Goal: Task Accomplishment & Management: Complete application form

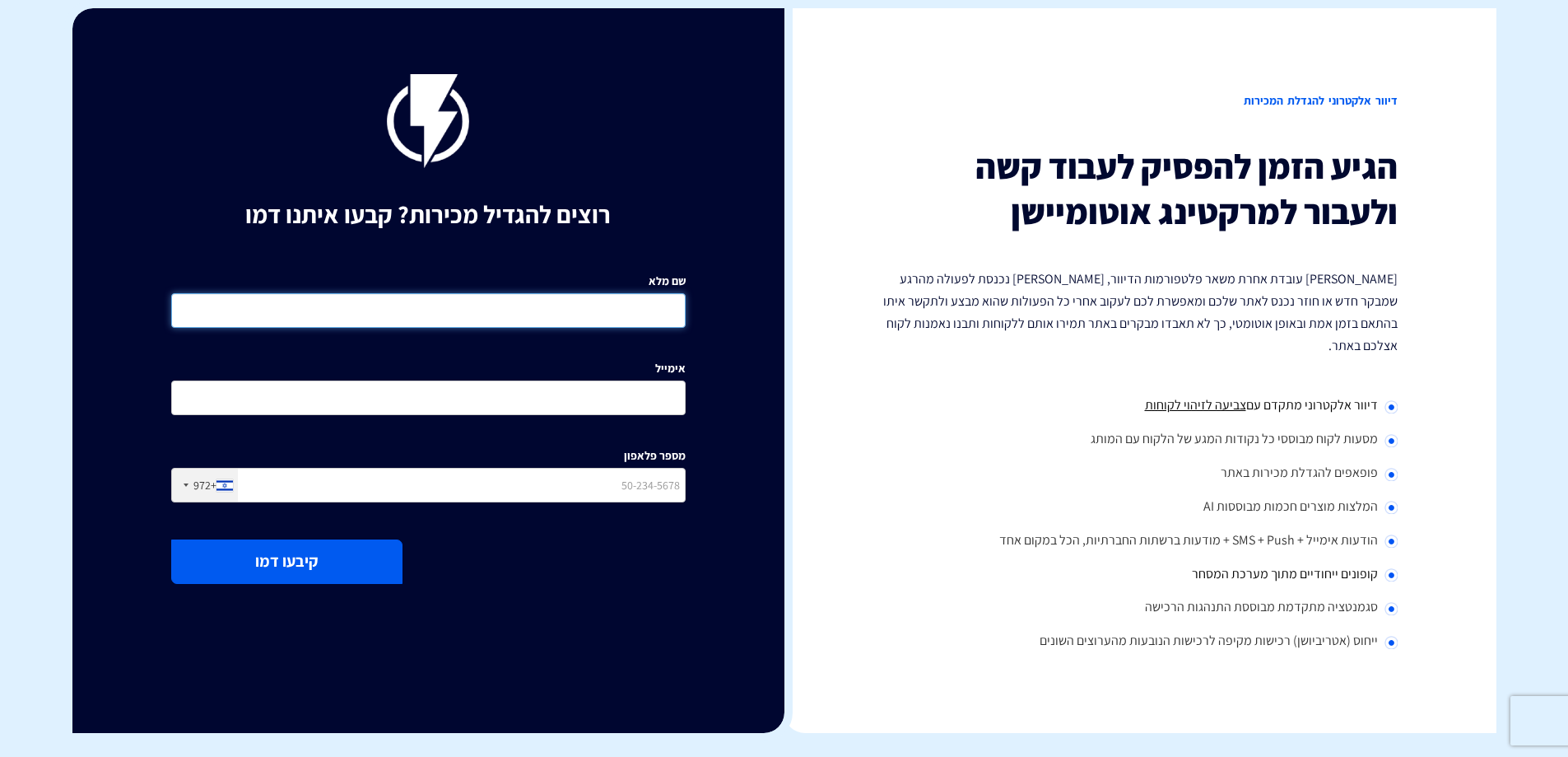
click at [650, 312] on input "שם מלא" at bounding box center [428, 311] width 515 height 35
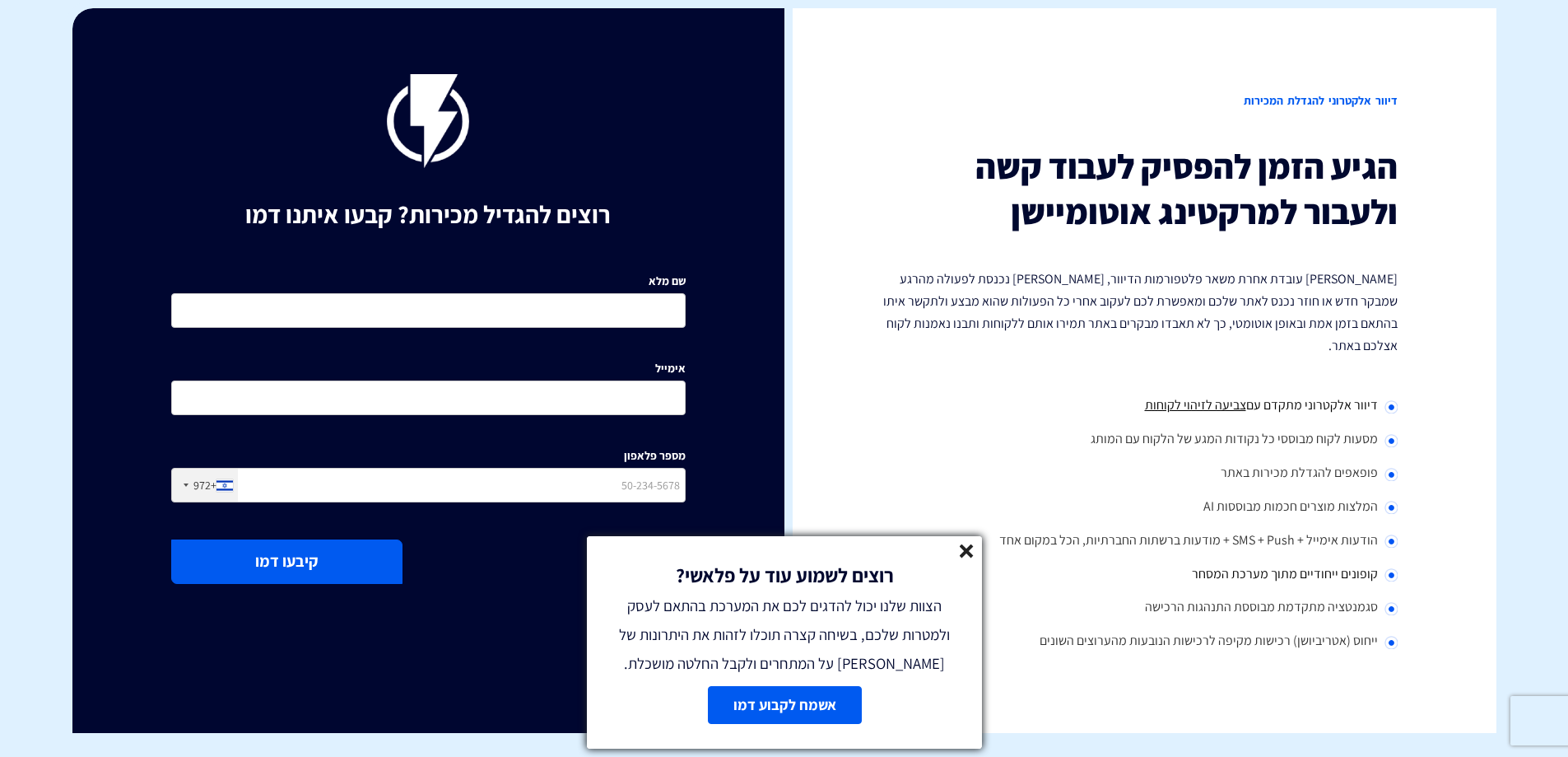
click at [967, 545] on icon at bounding box center [966, 551] width 14 height 14
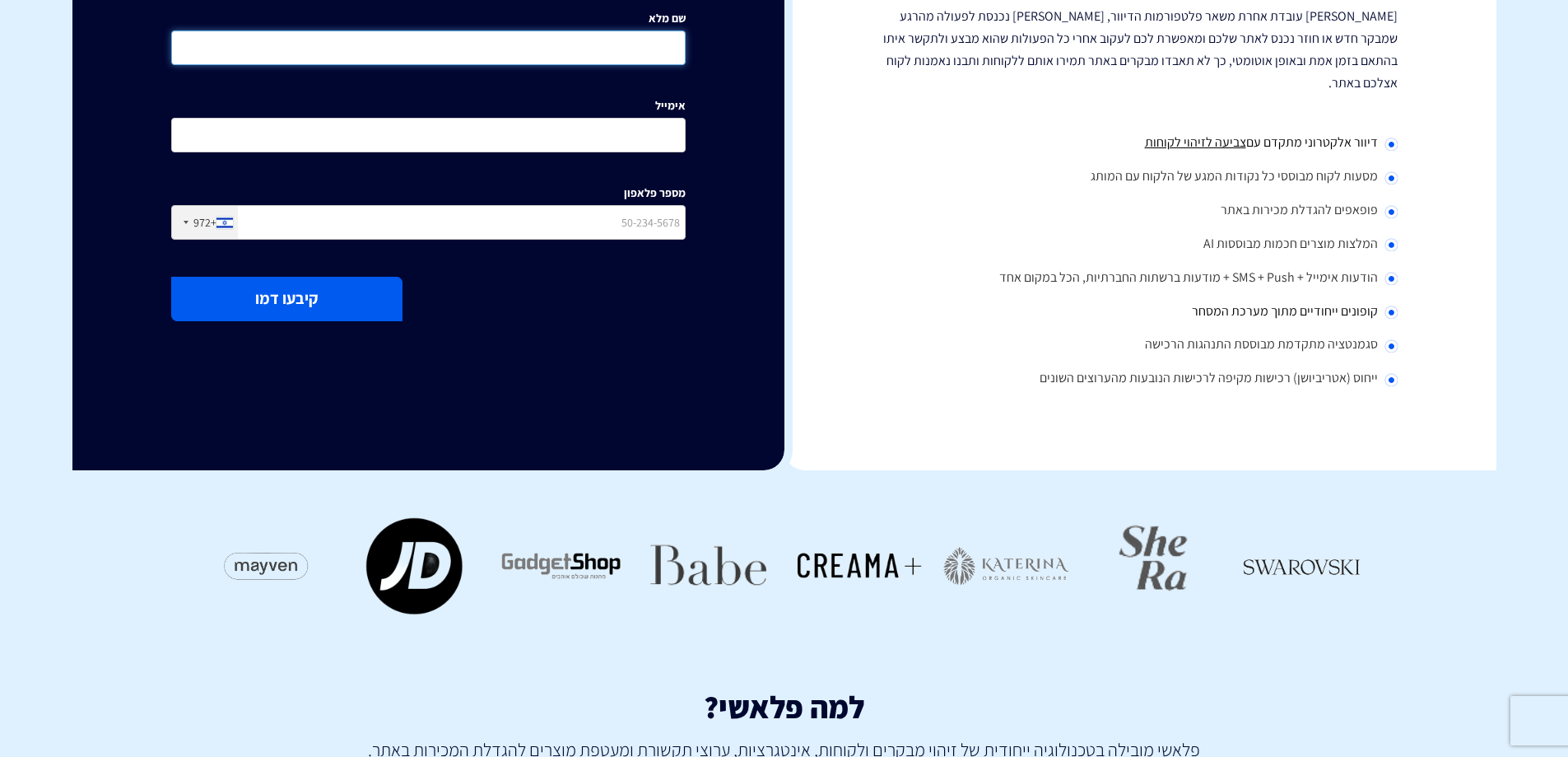
scroll to position [15, 0]
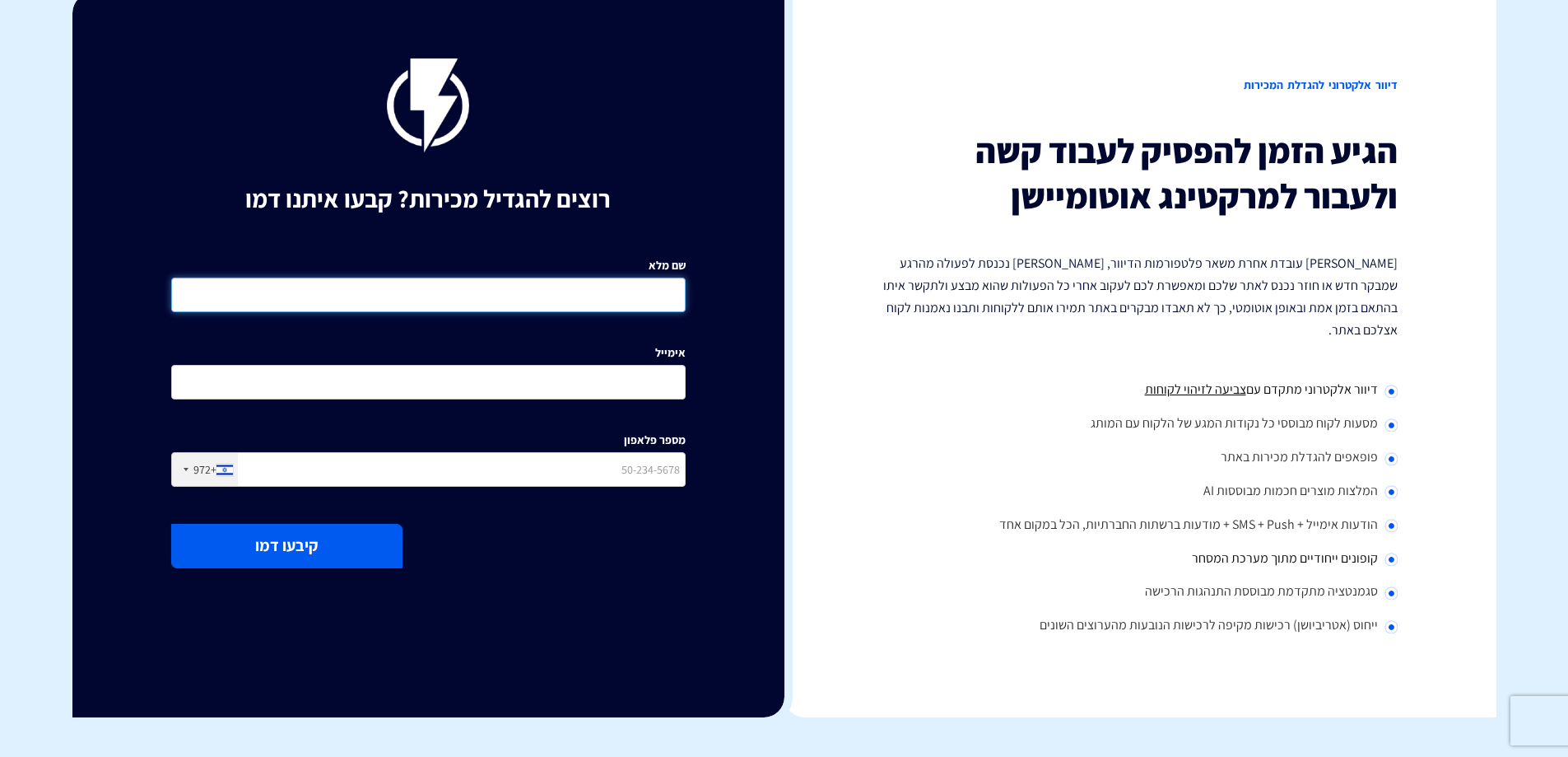
click at [650, 289] on input "שם מלא" at bounding box center [428, 294] width 515 height 35
type input "דניאל בן יהודה"
type input "0502405256"
click at [596, 380] on input "אימייל" at bounding box center [428, 382] width 515 height 35
type input "ג"
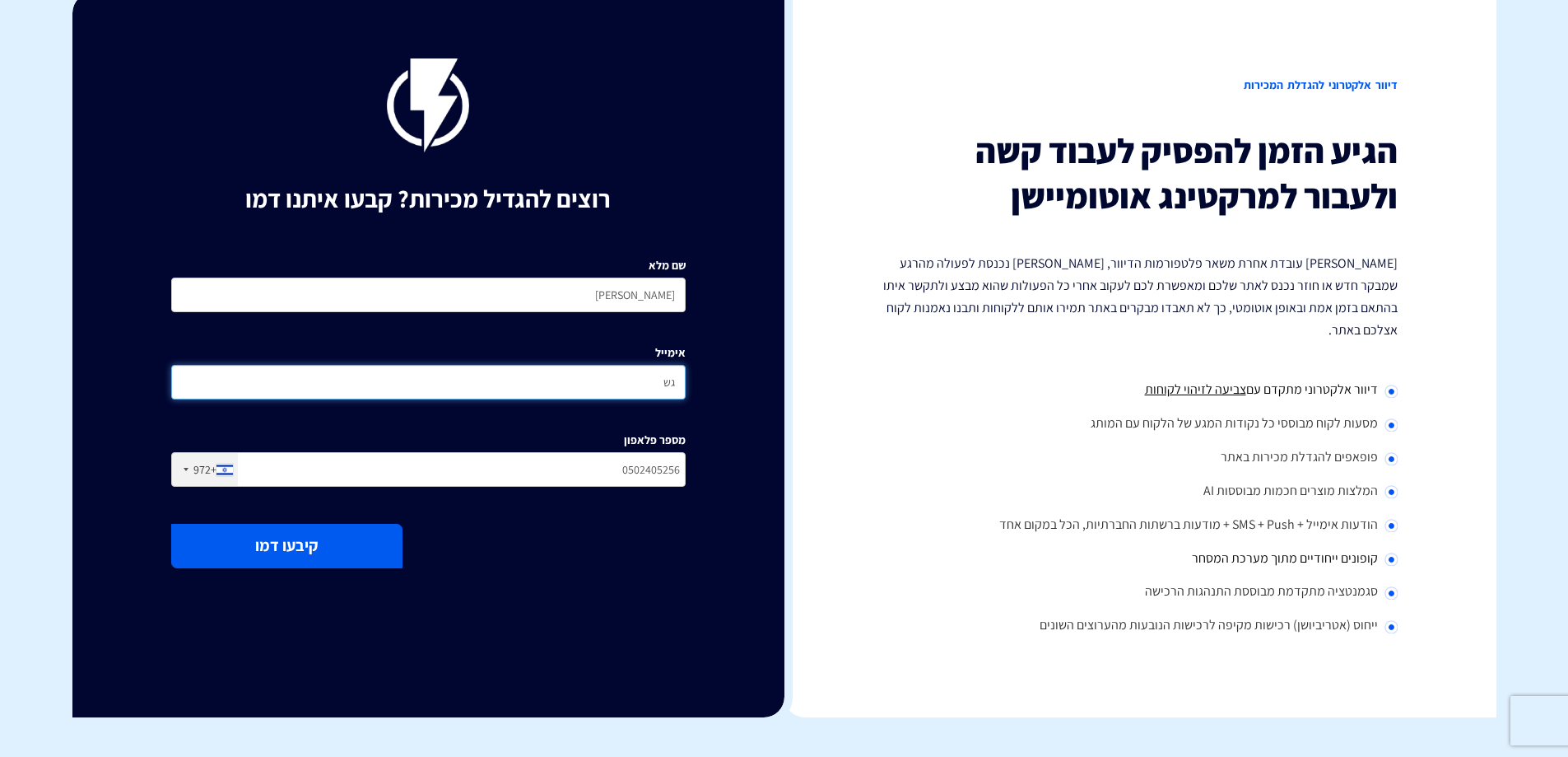
type input "ג"
type input "daniel.by@kinneret-zmora.co.il"
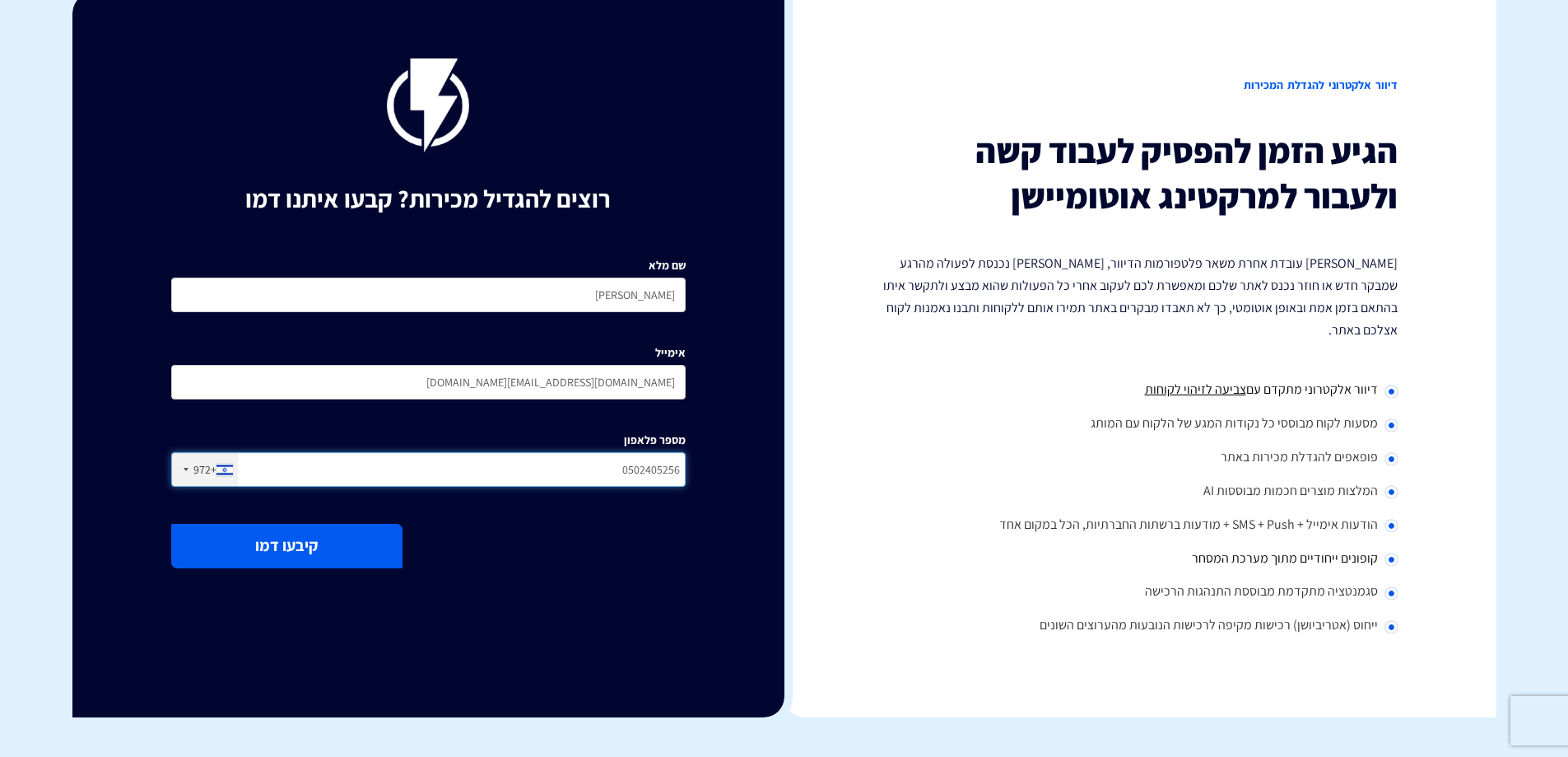
click at [549, 460] on input "0502405256" at bounding box center [428, 469] width 515 height 35
click at [542, 459] on input "0502405256" at bounding box center [428, 469] width 515 height 35
click at [506, 289] on input "דניאל בן יהודה" at bounding box center [428, 294] width 515 height 35
click at [526, 624] on div "רוצים להגדיל מכירות? קבעו איתנו דמו שם מלא דניאל בן יהודה אימייל daniel.by@kinn…" at bounding box center [429, 354] width 713 height 724
click at [319, 553] on button "קיבעו דמו" at bounding box center [287, 545] width 232 height 43
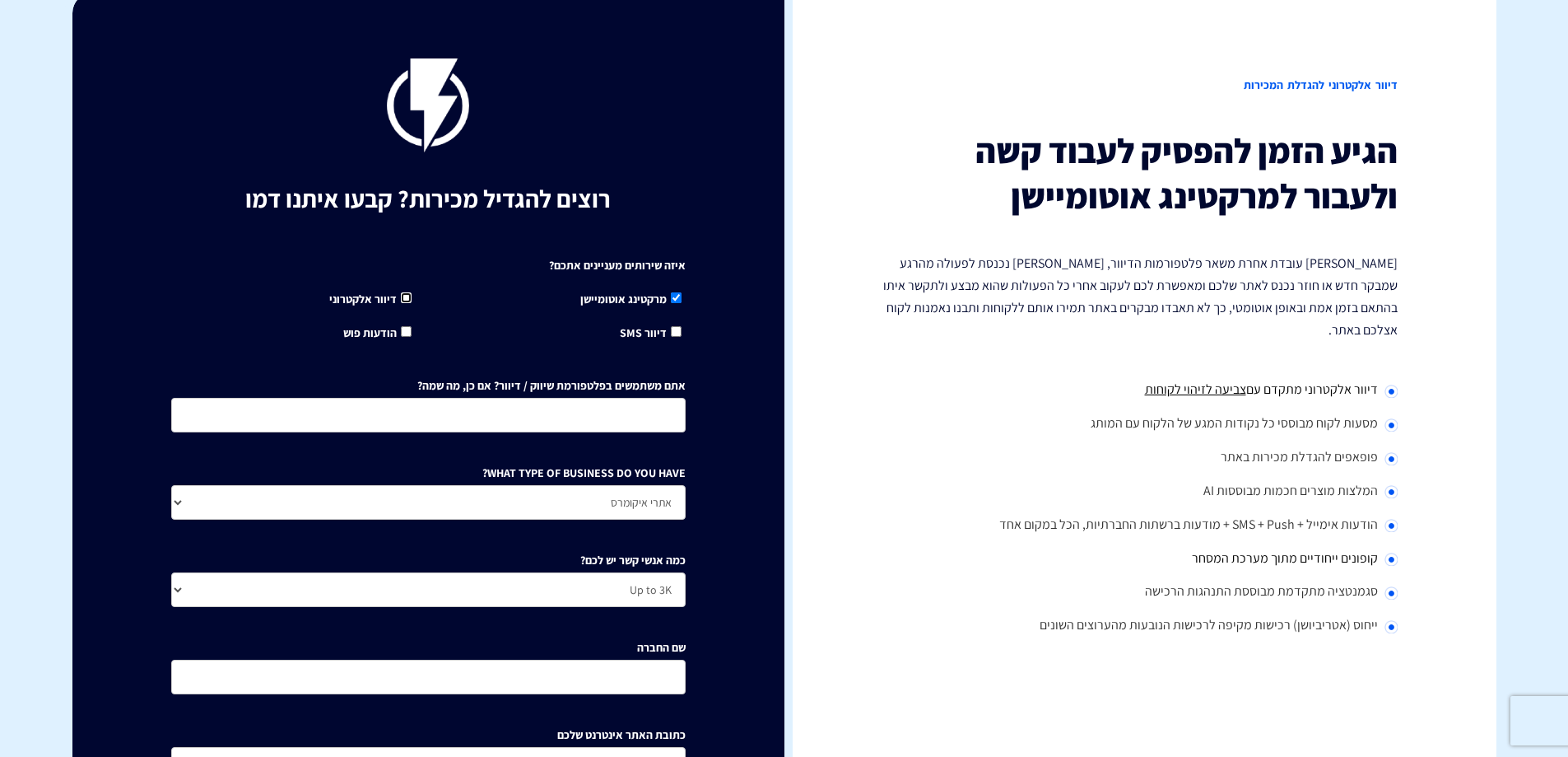
click at [405, 296] on input "דיוור אלקטרוני" at bounding box center [406, 297] width 11 height 11
checkbox input "true"
click at [644, 411] on input "אתם משתמשים בפלטפורמת שיווק / דיוור? אם כן, מה שמה?" at bounding box center [428, 415] width 515 height 35
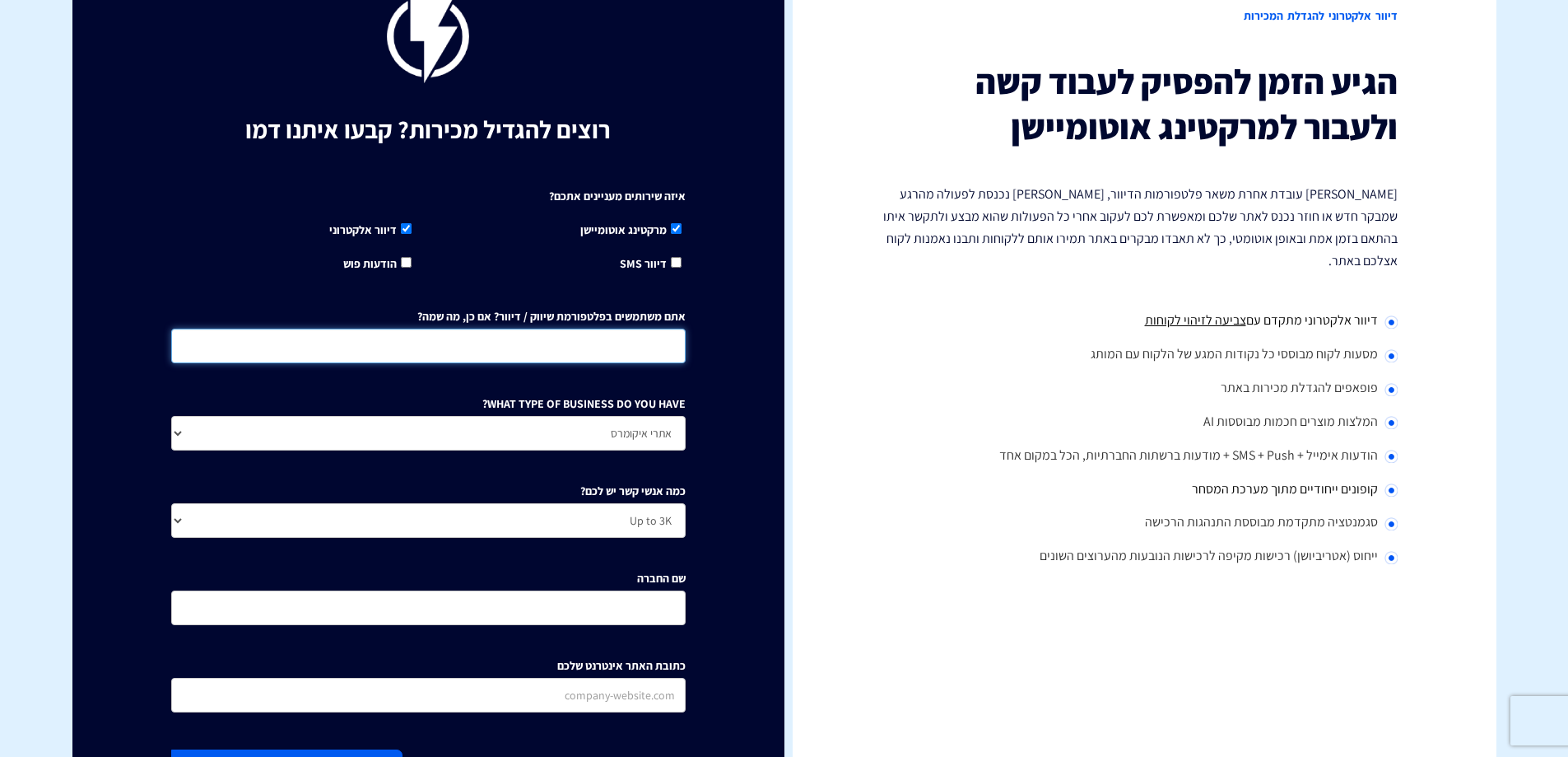
scroll to position [0, 0]
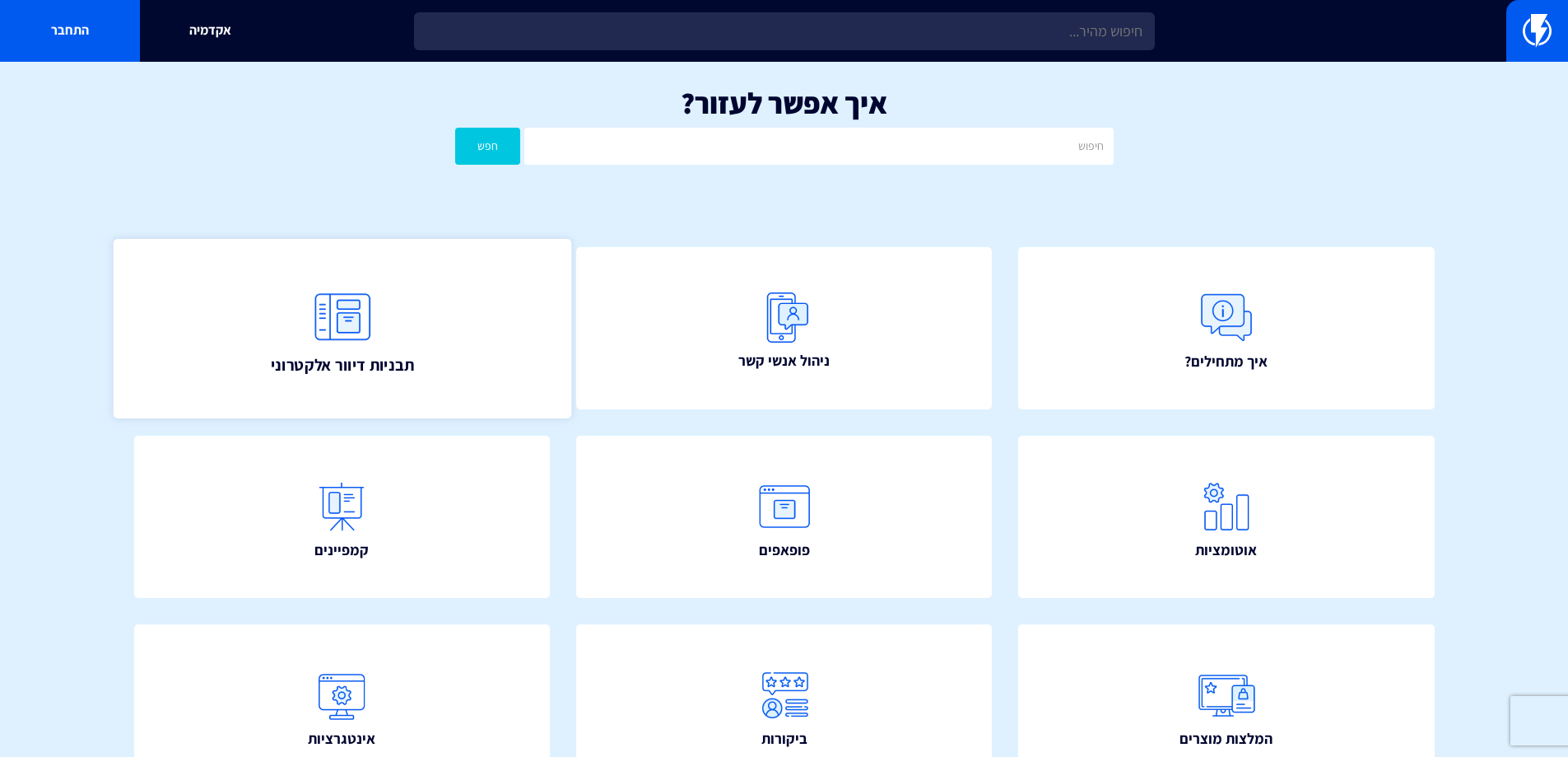
click at [374, 356] on span "תבניות דיוור אלקטרוני" at bounding box center [342, 364] width 143 height 23
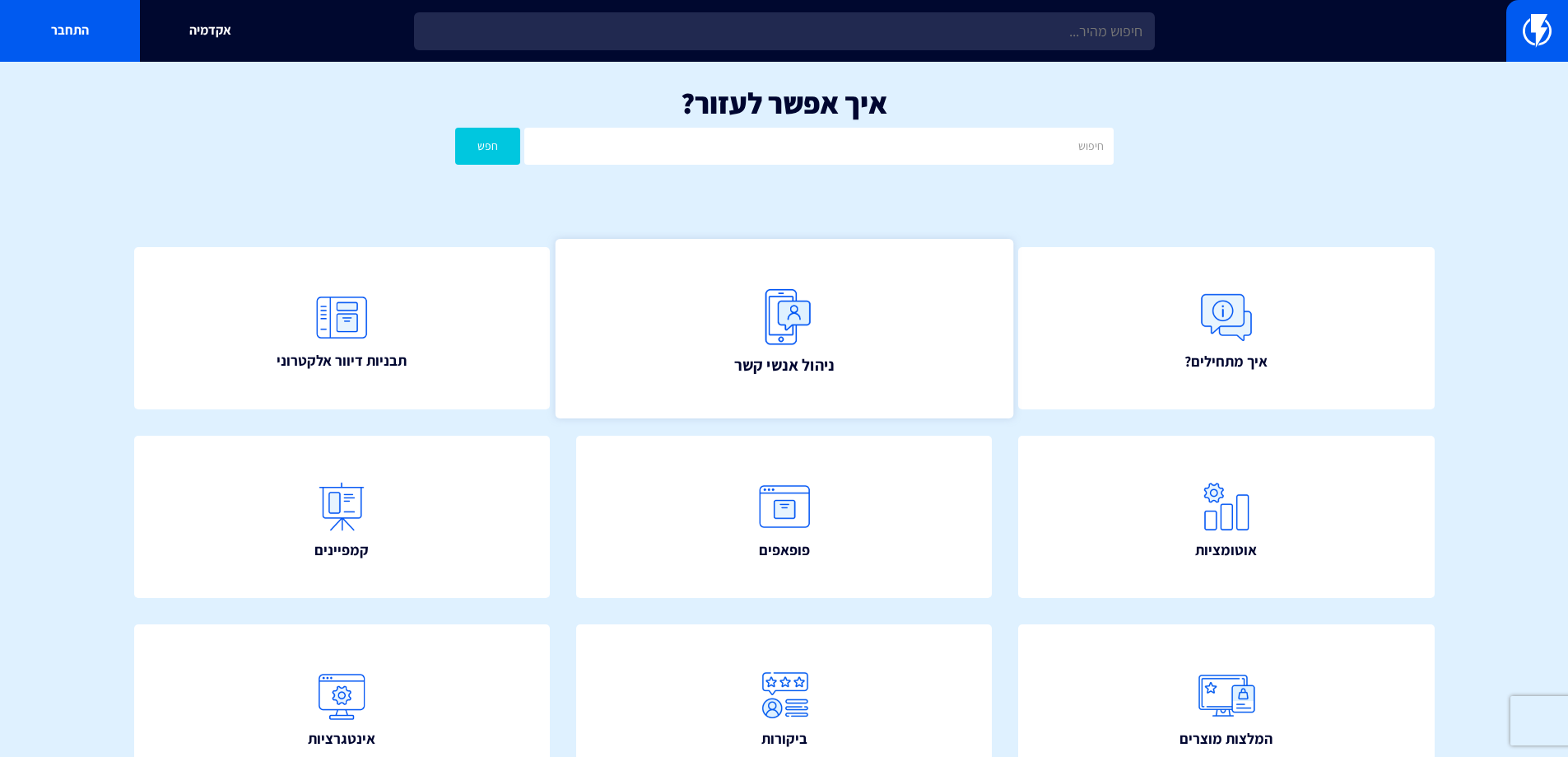
click at [847, 340] on link "ניהול אנשי קשר" at bounding box center [784, 327] width 458 height 179
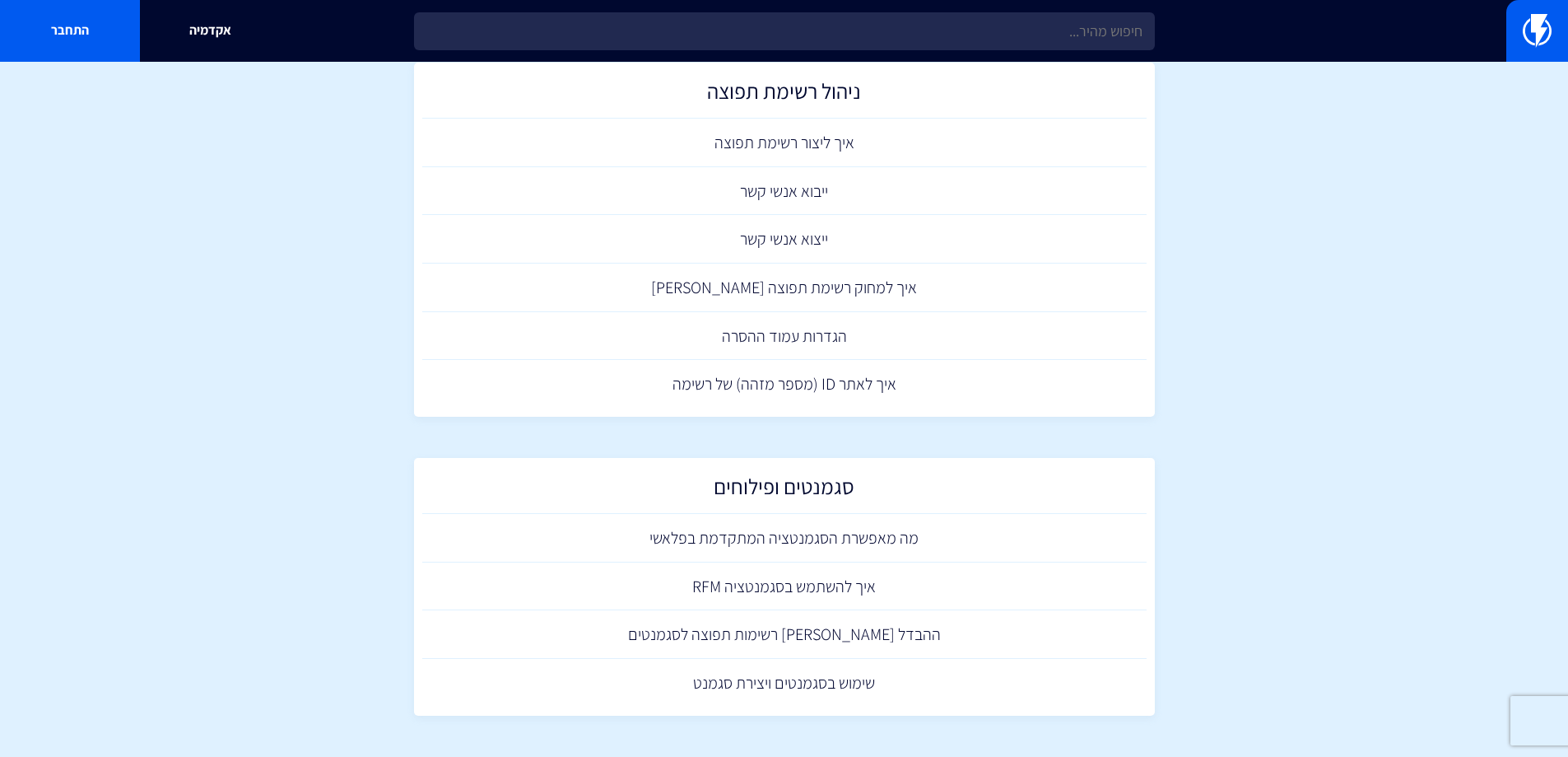
scroll to position [219, 0]
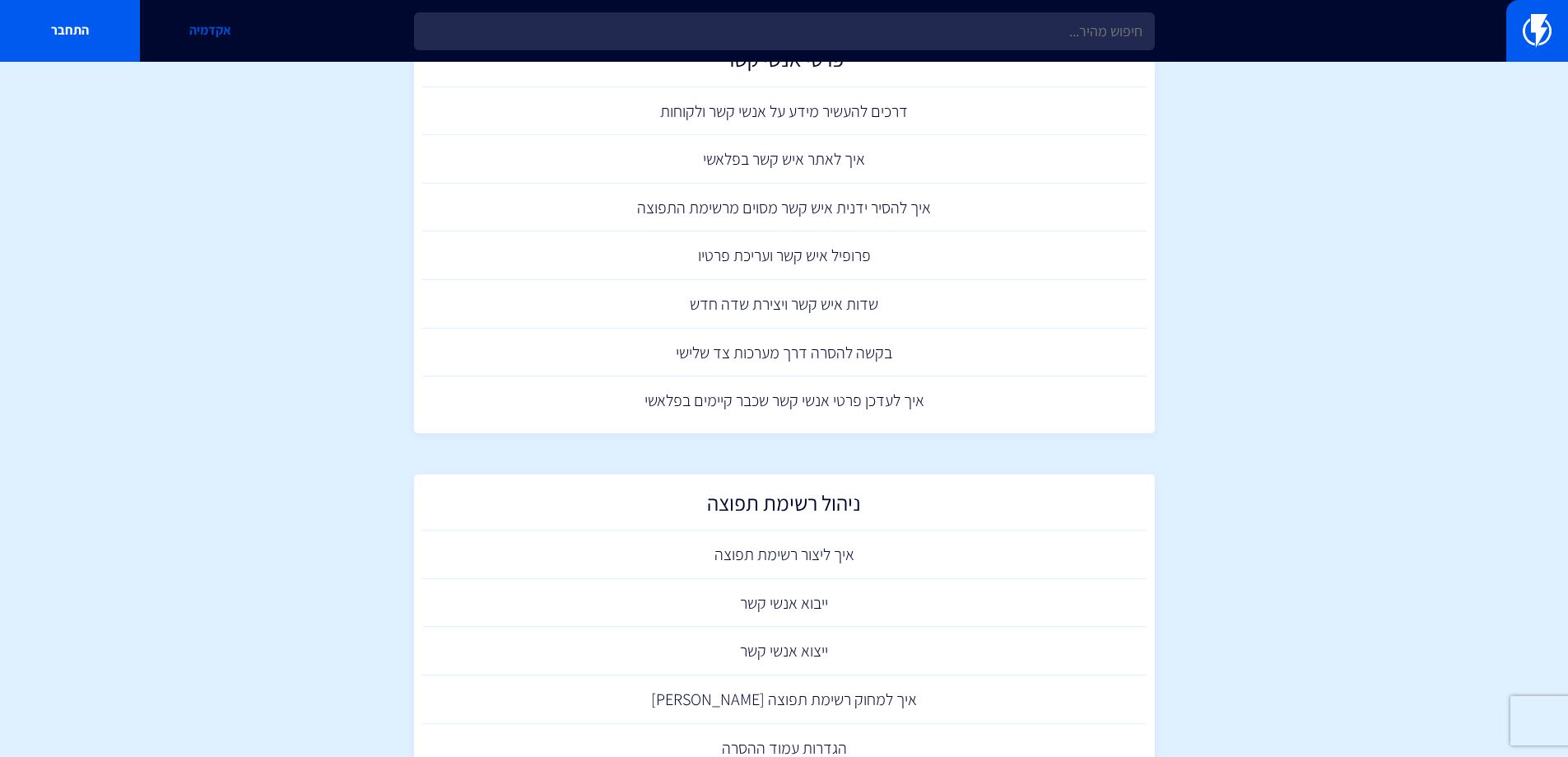
click at [199, 33] on link "אקדמיה" at bounding box center [210, 31] width 140 height 62
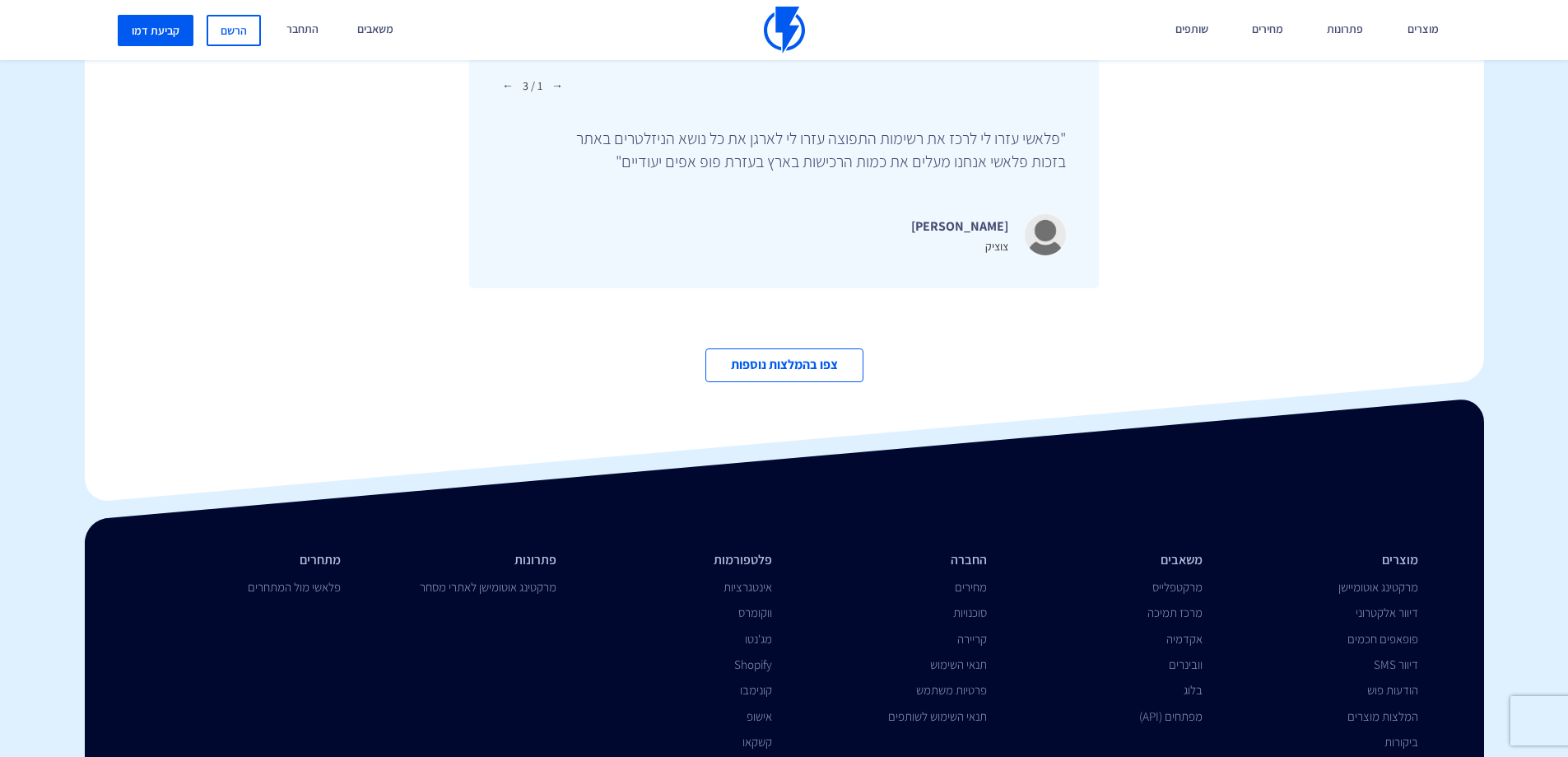
scroll to position [5669, 0]
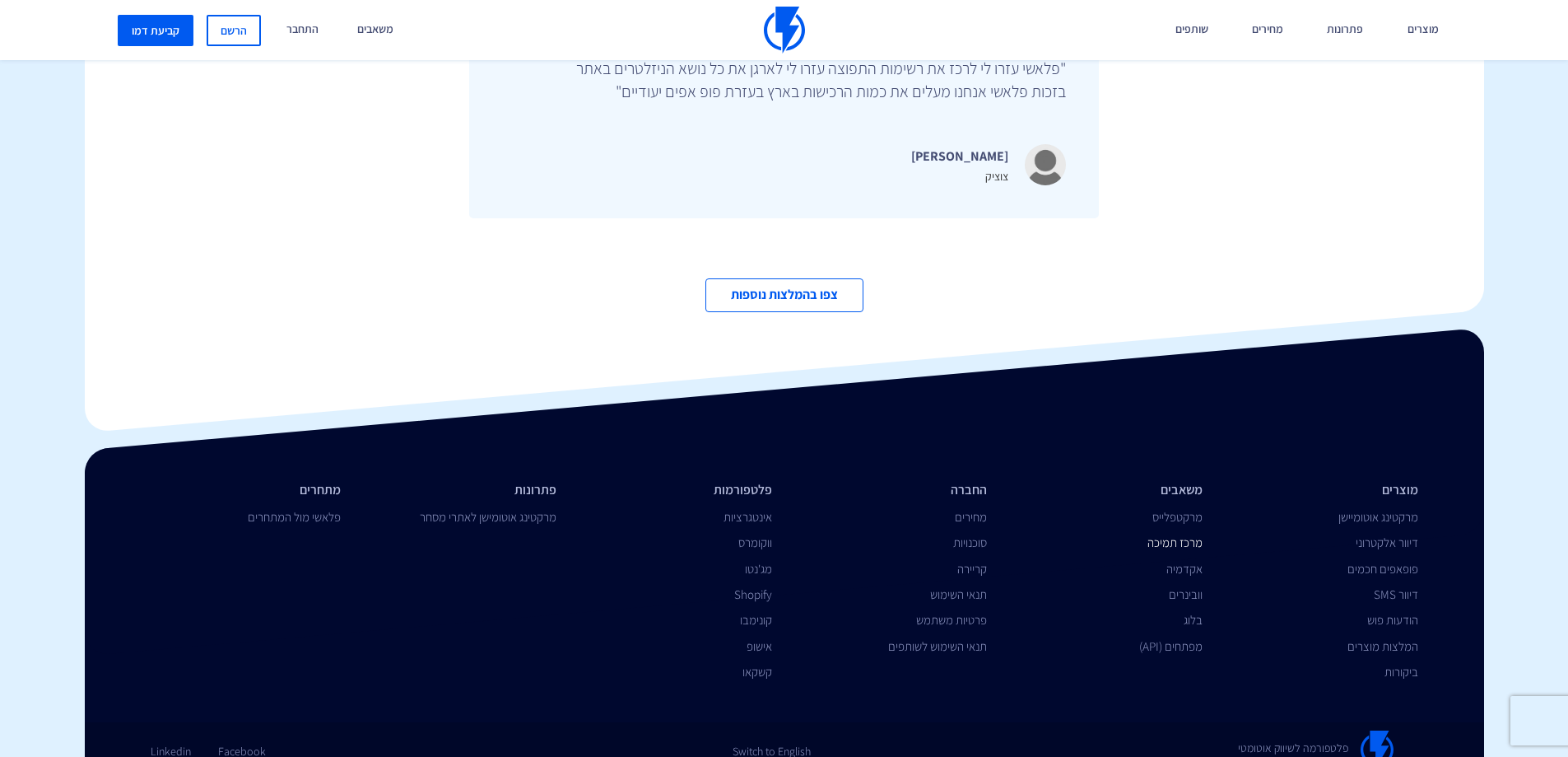
click at [1181, 534] on link "מרכז תמיכה" at bounding box center [1175, 542] width 55 height 15
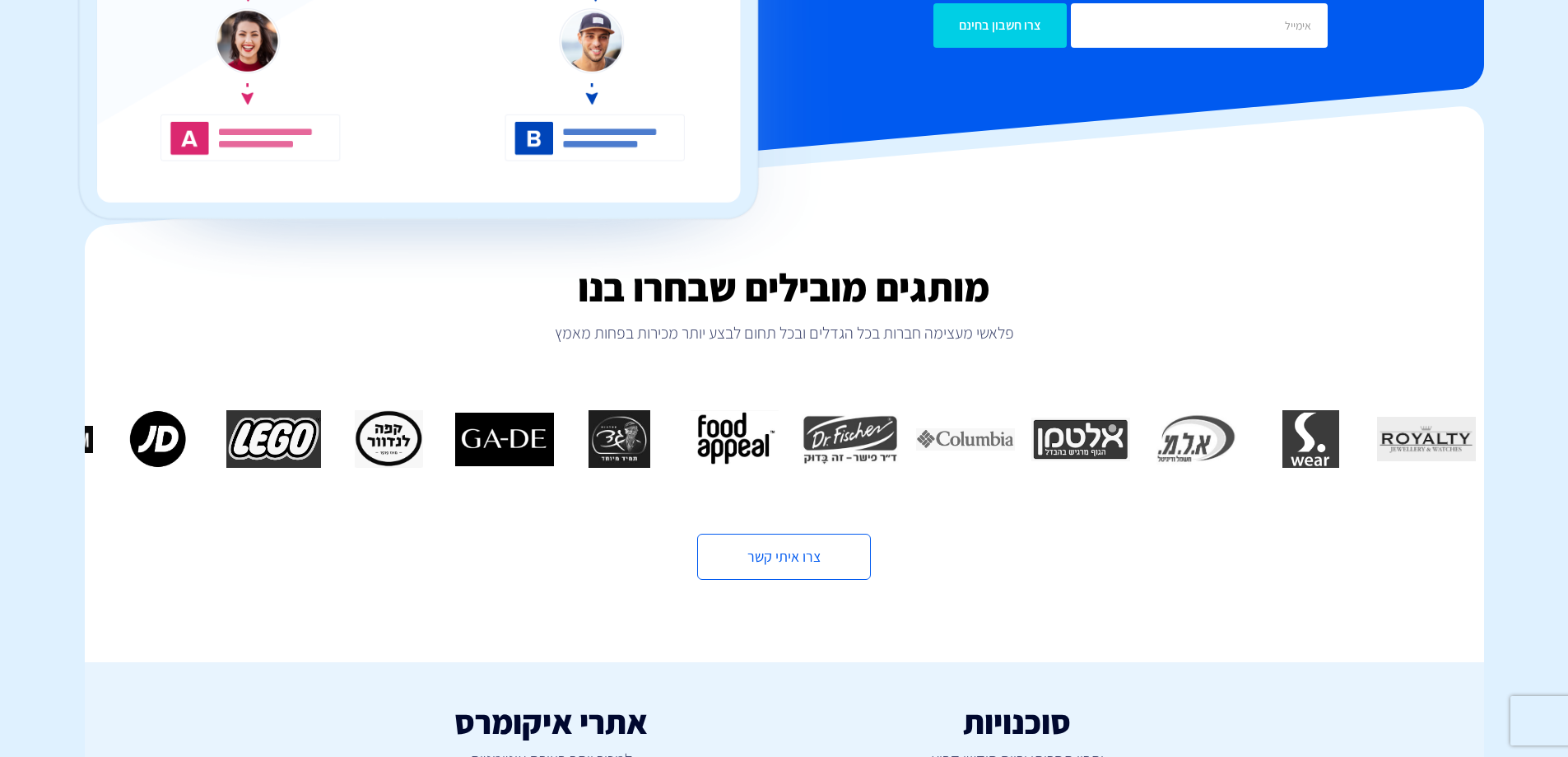
scroll to position [0, 0]
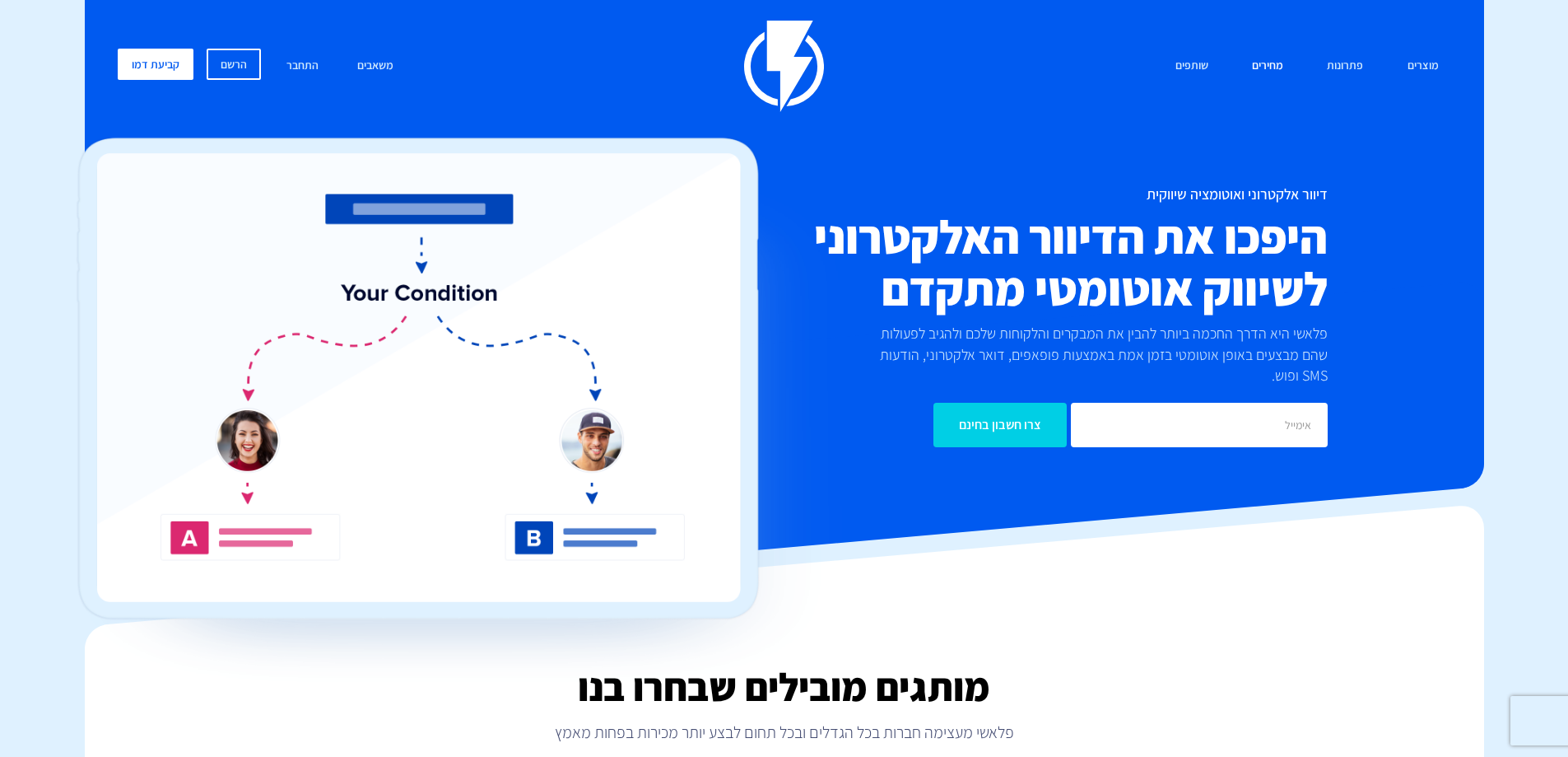
click at [1276, 63] on link "מחירים" at bounding box center [1268, 66] width 56 height 36
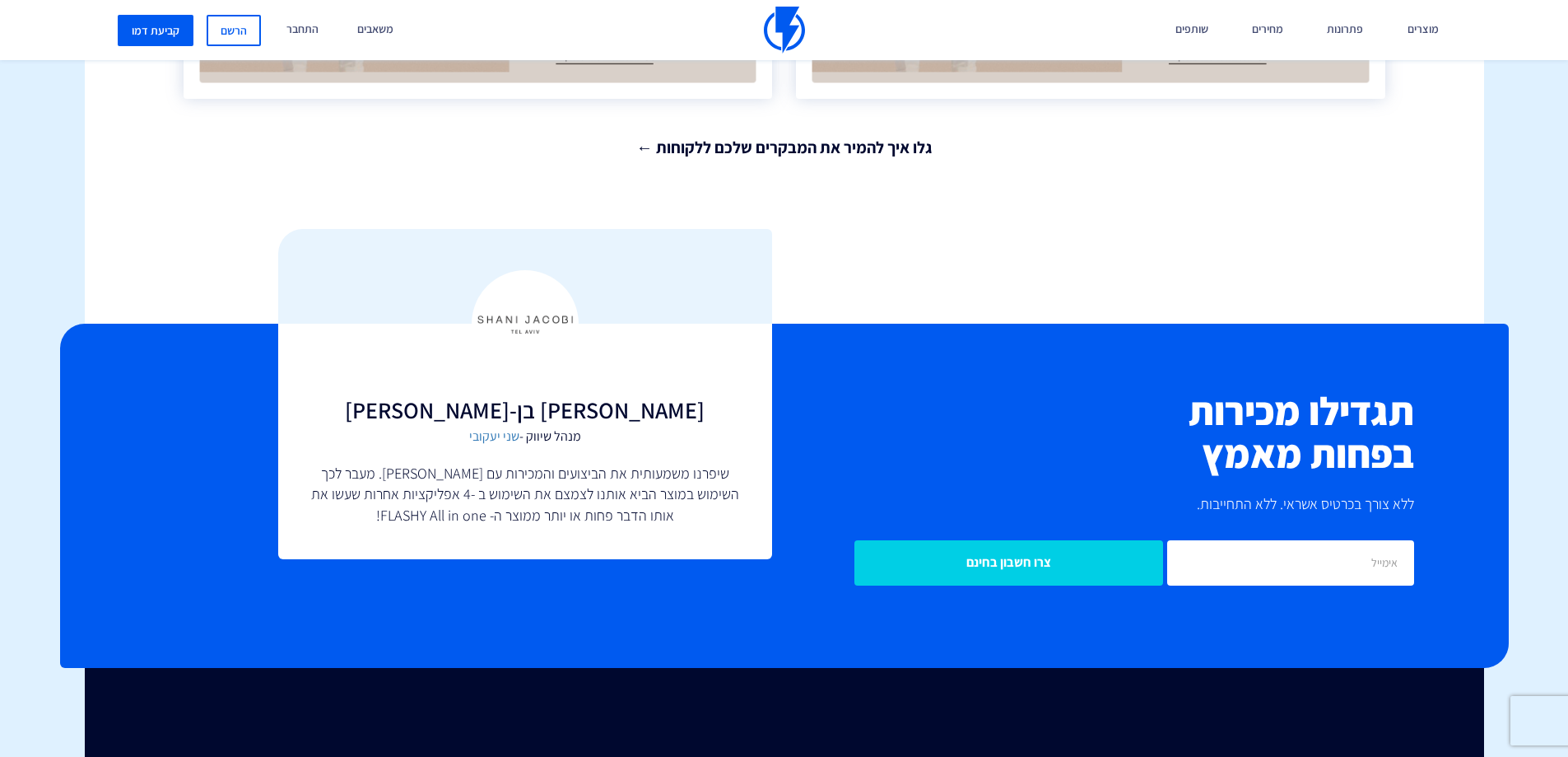
scroll to position [3046, 0]
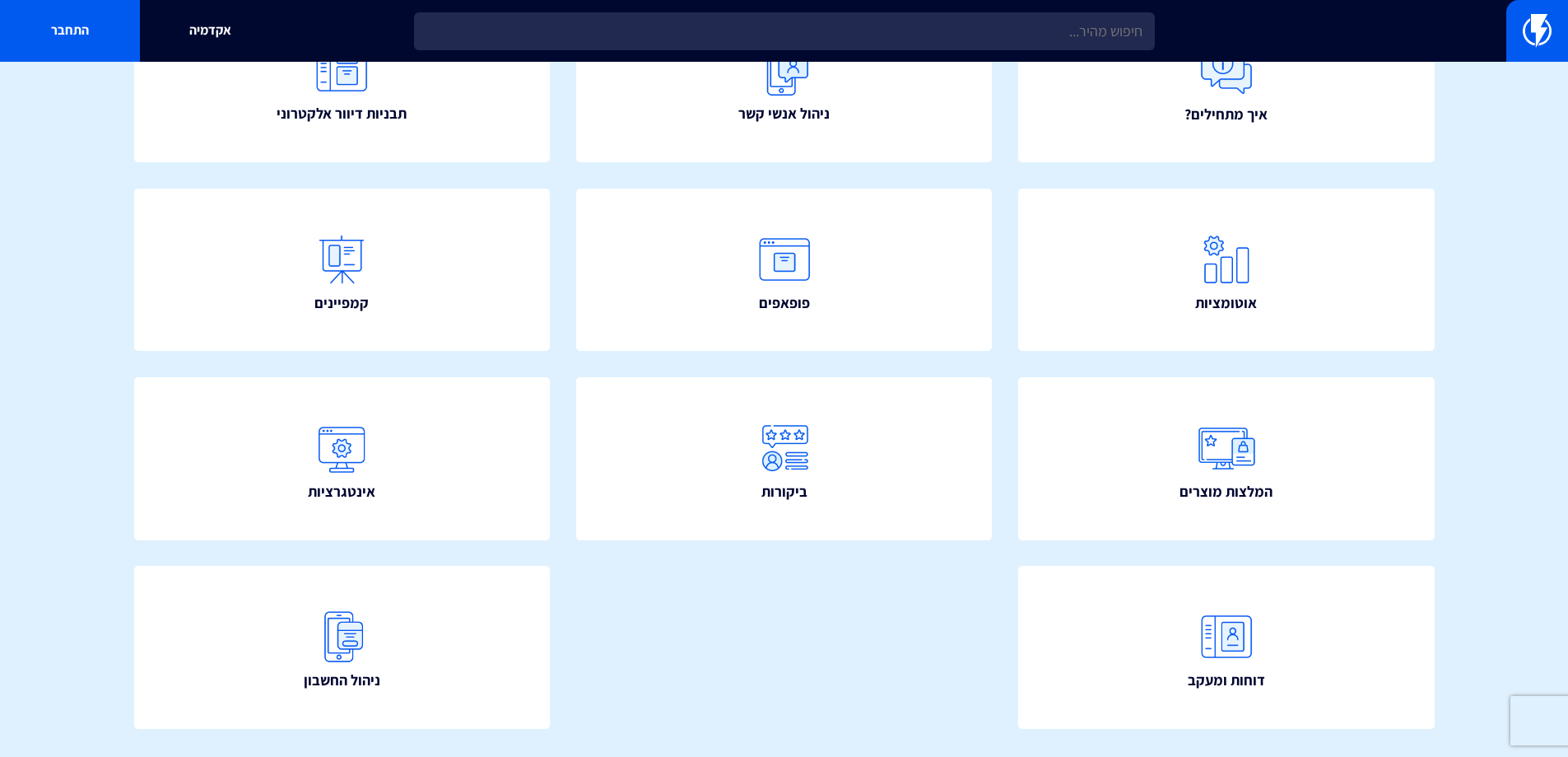
scroll to position [294, 0]
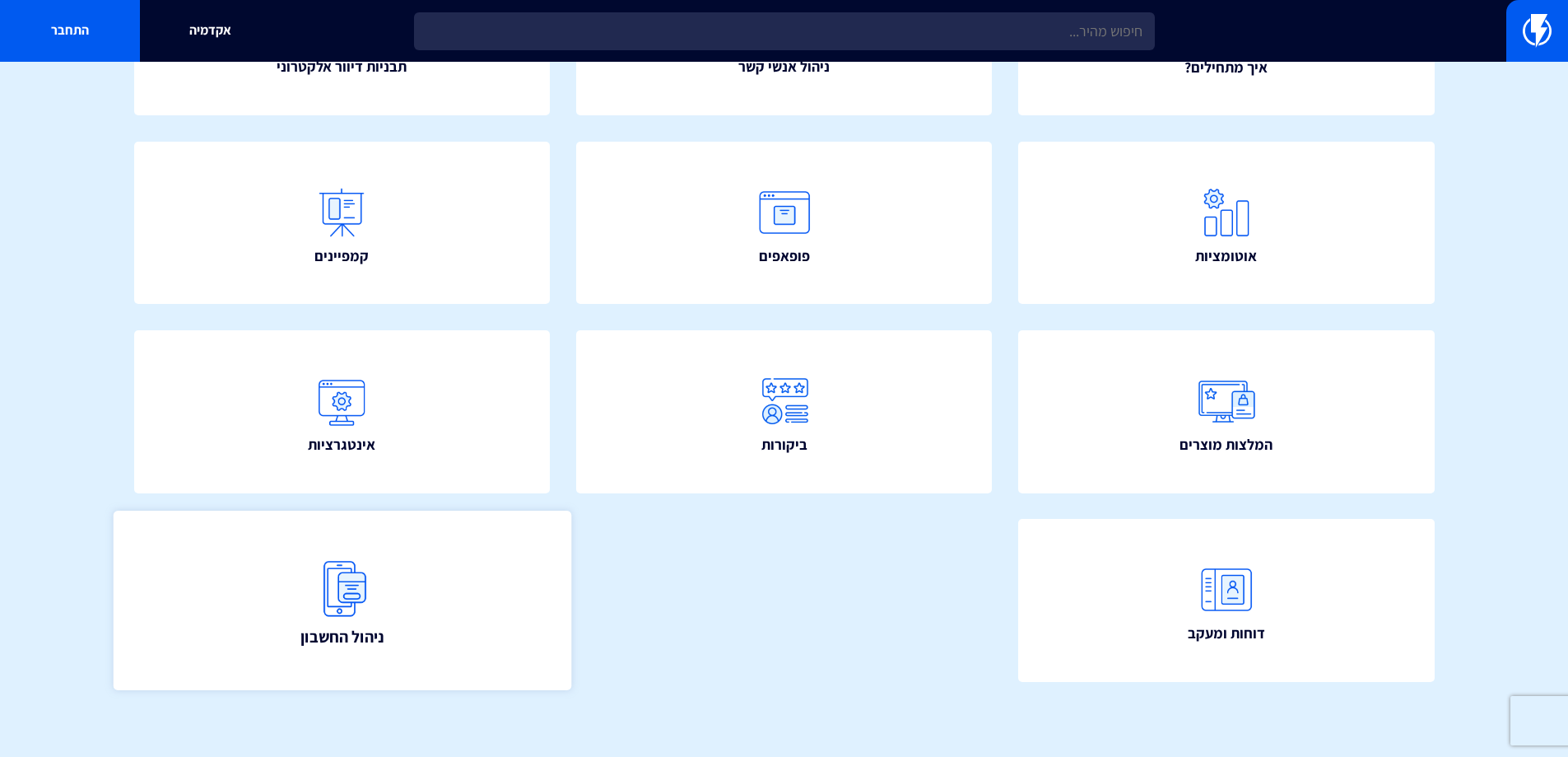
click at [370, 597] on img at bounding box center [341, 588] width 72 height 72
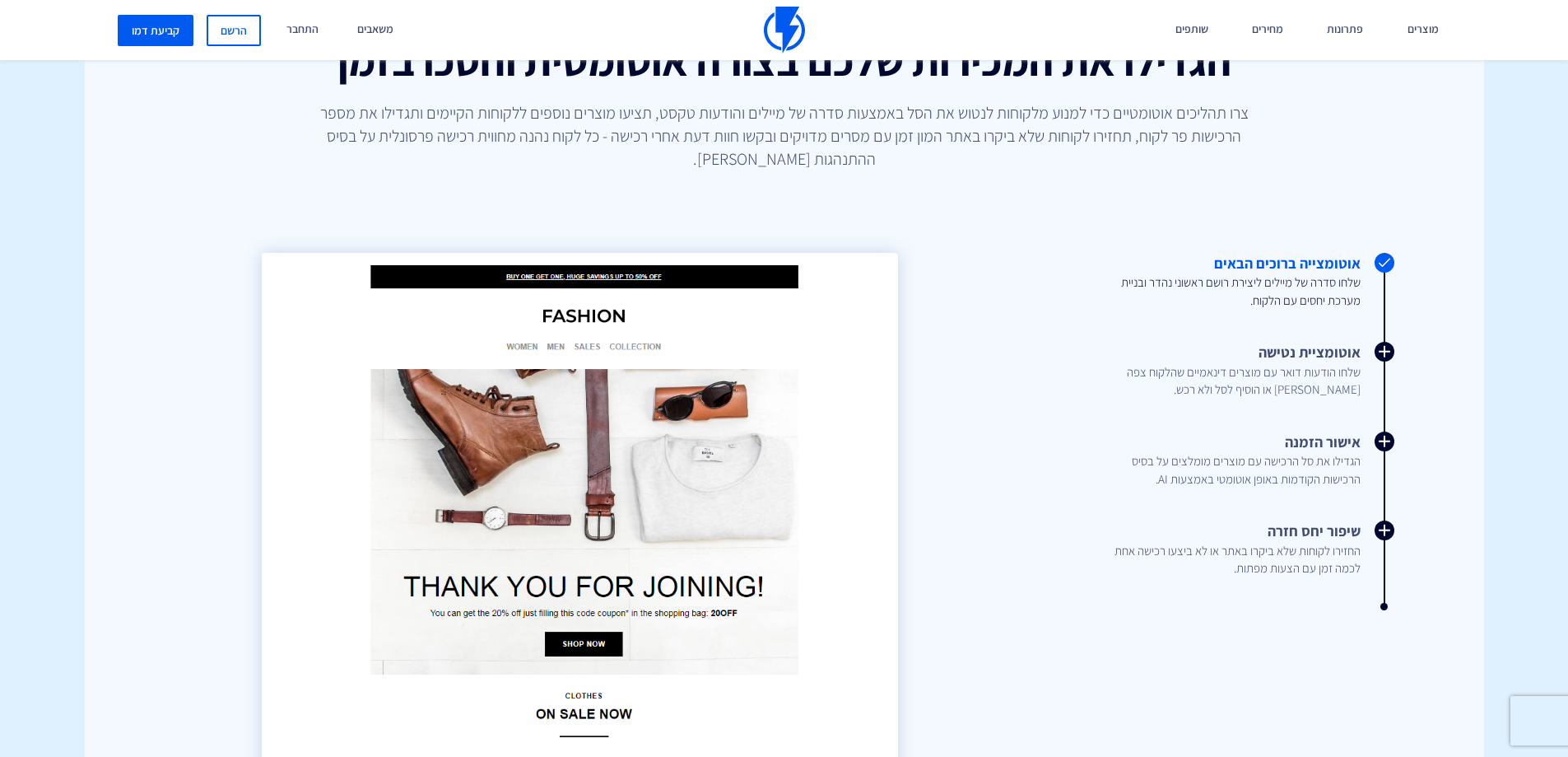
scroll to position [2223, 0]
